Goal: Task Accomplishment & Management: Use online tool/utility

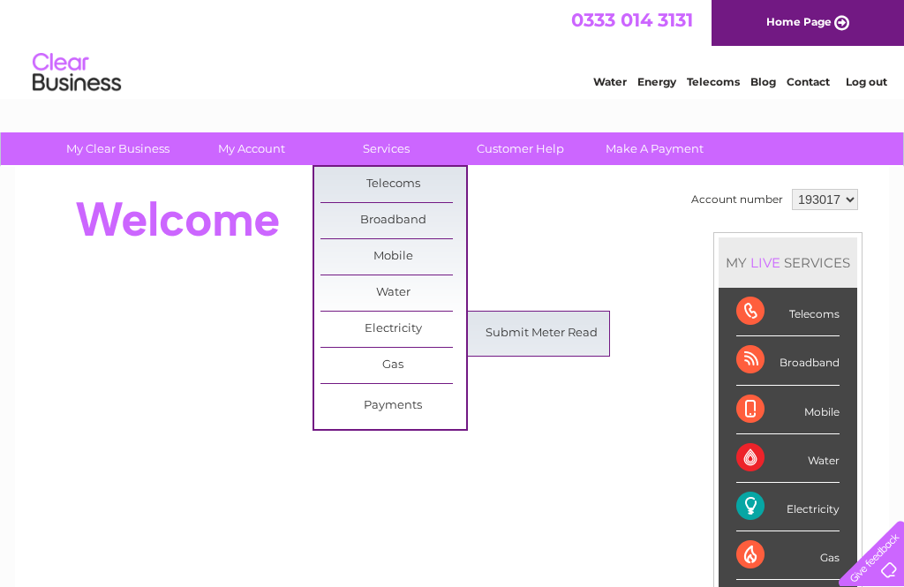
click at [553, 342] on link "Submit Meter Read" at bounding box center [542, 333] width 146 height 35
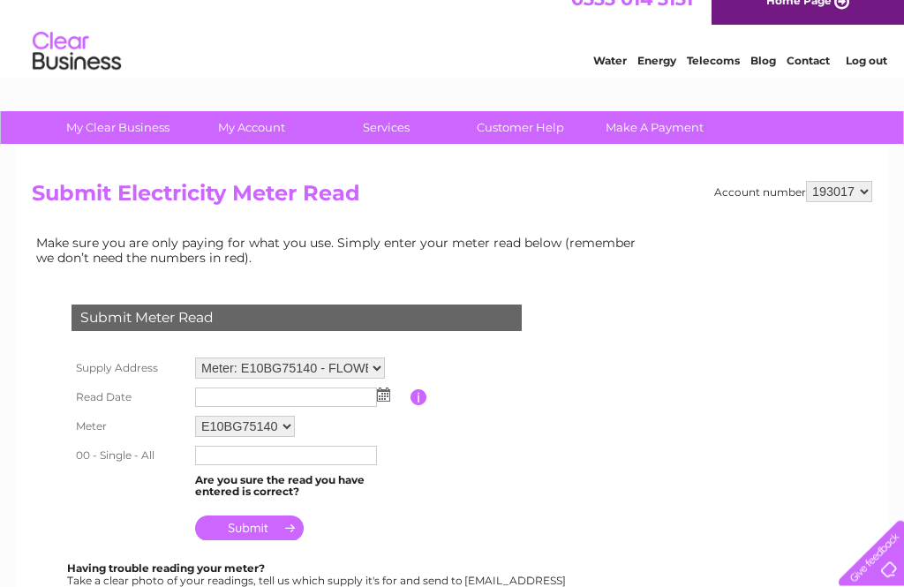
scroll to position [21, 0]
click at [387, 397] on img at bounding box center [383, 394] width 13 height 14
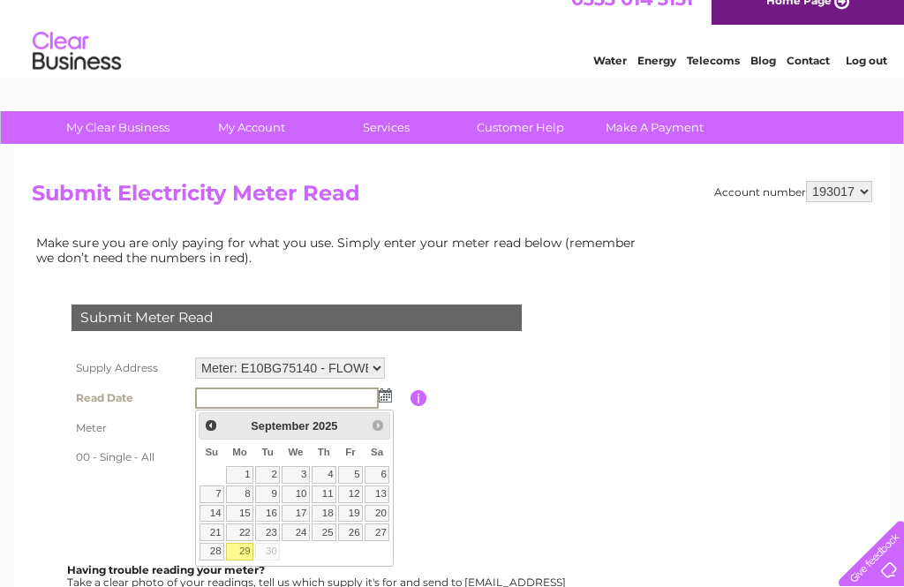
click at [244, 551] on link "29" at bounding box center [239, 552] width 27 height 18
type input "2025/09/29"
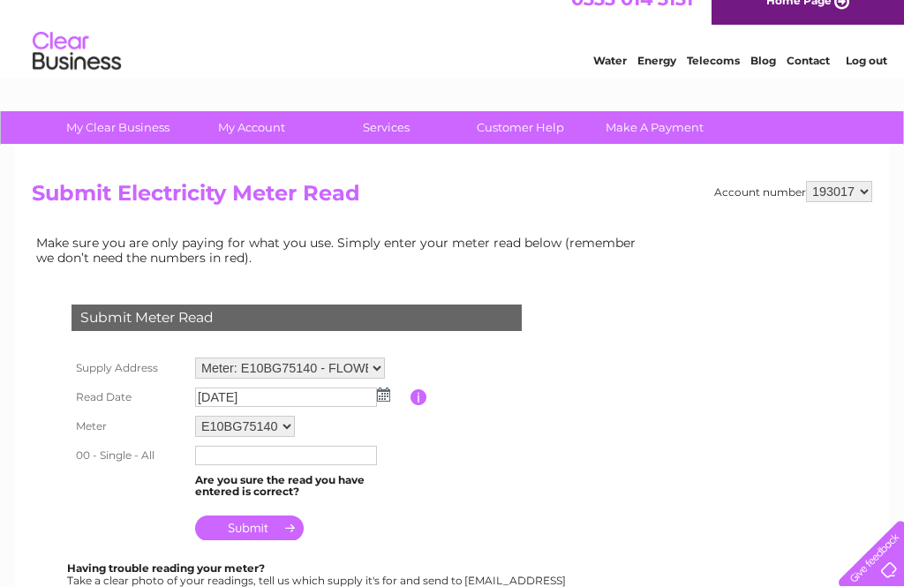
click at [238, 465] on input "text" at bounding box center [286, 455] width 182 height 19
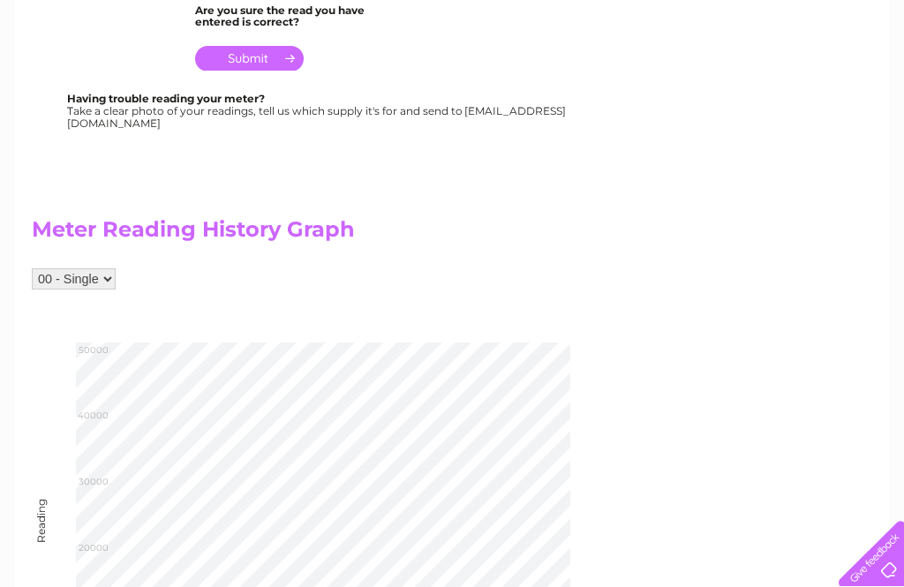
scroll to position [492, 0]
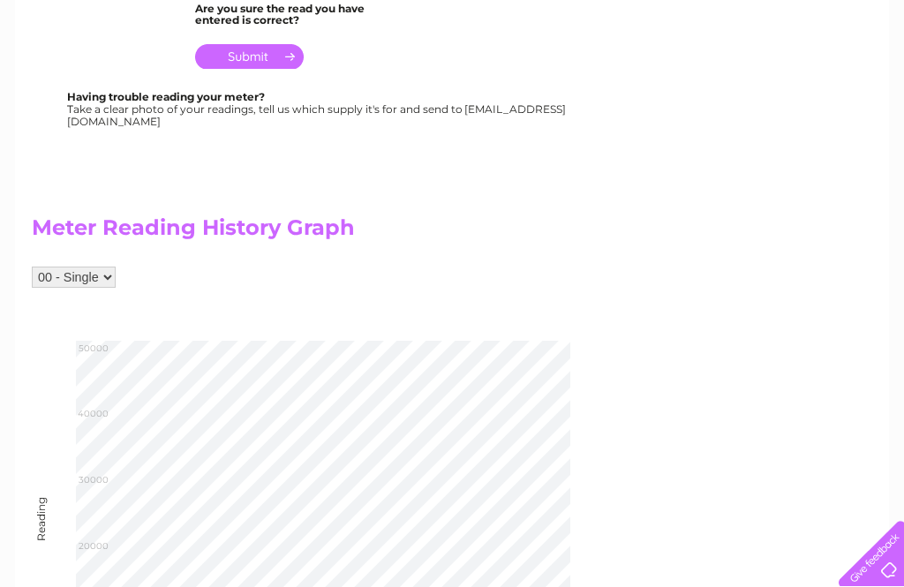
type input "44278"
click at [268, 68] on input "submit" at bounding box center [249, 56] width 109 height 25
